Goal: Obtain resource: Obtain resource

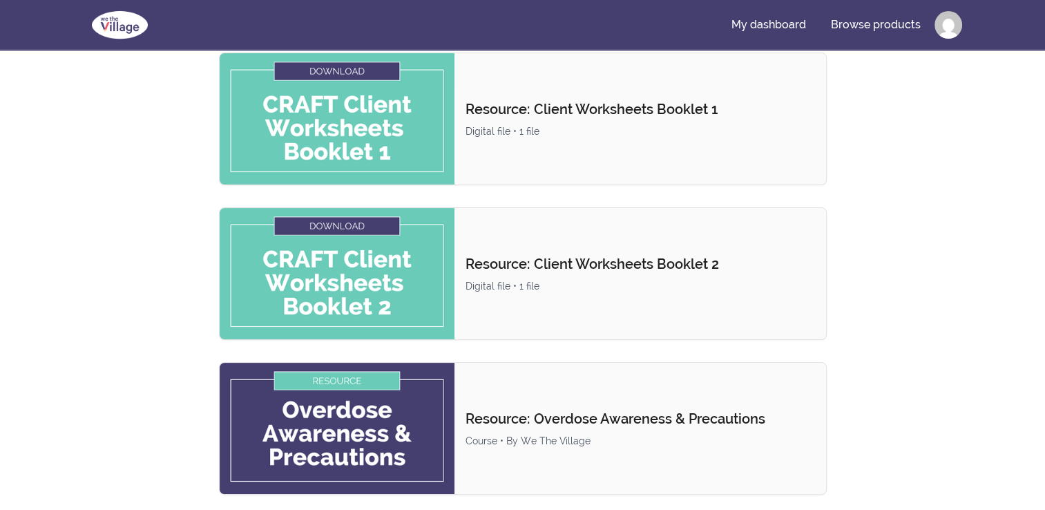
scroll to position [276, 0]
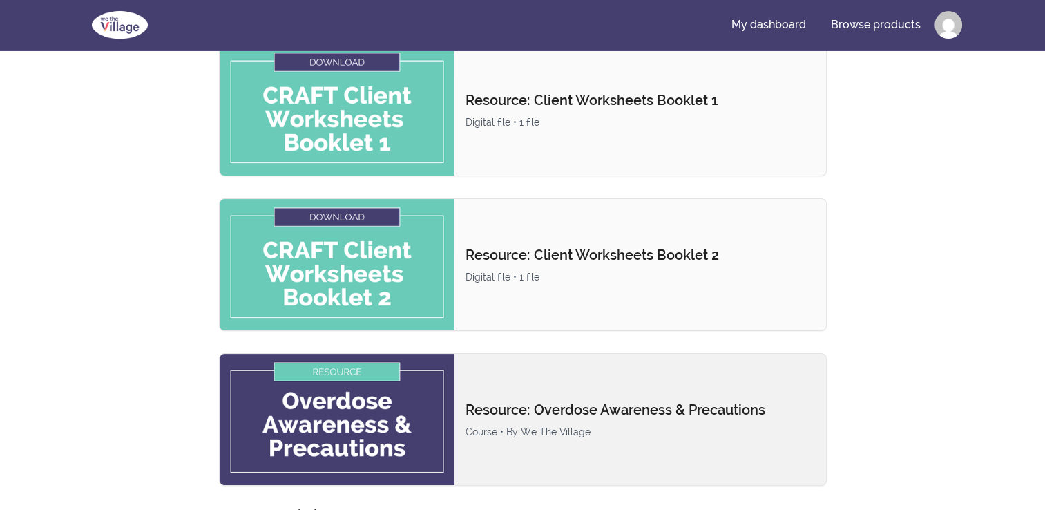
click at [379, 369] on img at bounding box center [338, 419] width 236 height 131
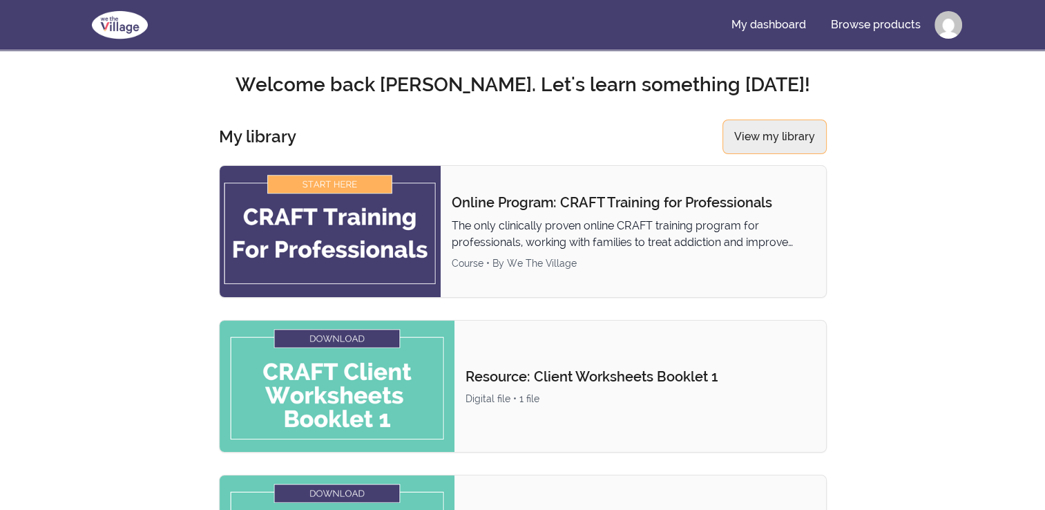
click at [785, 139] on link "View my library" at bounding box center [775, 137] width 104 height 35
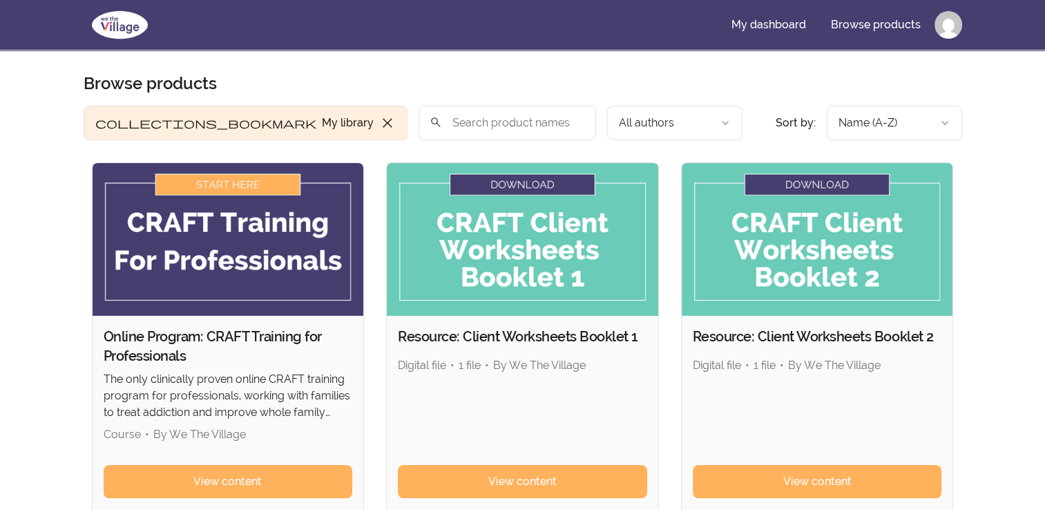
click at [838, 182] on img at bounding box center [818, 239] width 272 height 153
click at [841, 232] on img at bounding box center [818, 239] width 272 height 153
click at [813, 184] on img at bounding box center [818, 239] width 272 height 153
click at [379, 127] on span "close" at bounding box center [387, 123] width 17 height 17
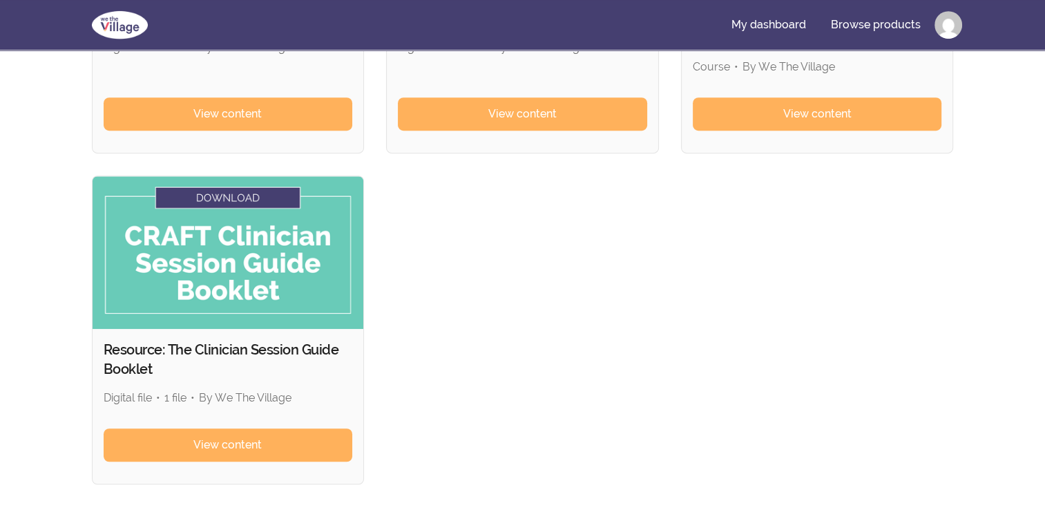
scroll to position [727, 0]
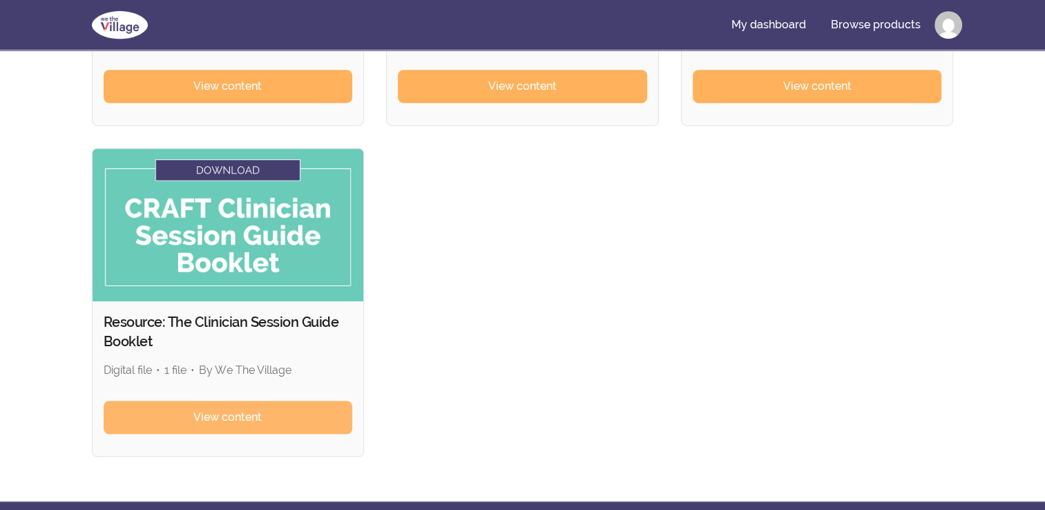
click at [264, 419] on link "View content" at bounding box center [228, 417] width 249 height 33
